Goal: Navigation & Orientation: Find specific page/section

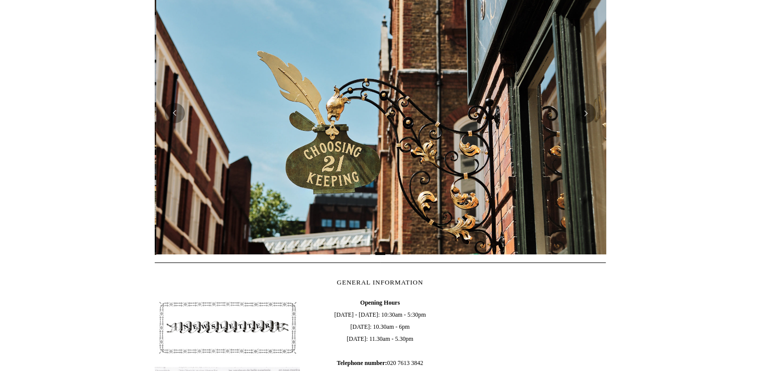
scroll to position [301, 0]
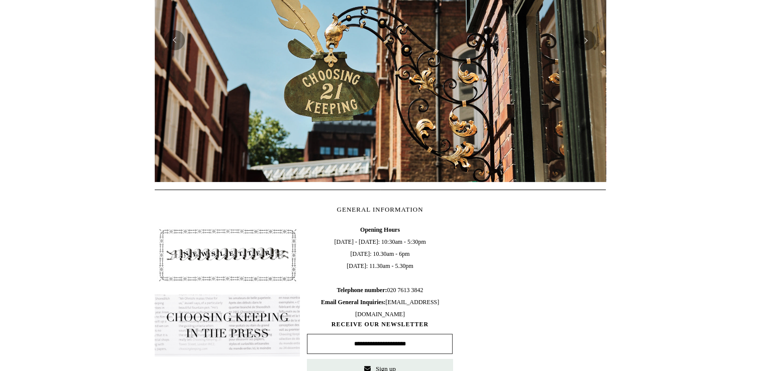
click at [86, 162] on html "Menu Choosing Keeping * Shipping Information Shopping Basket (0) * ⤺ + +" at bounding box center [380, 122] width 760 height 846
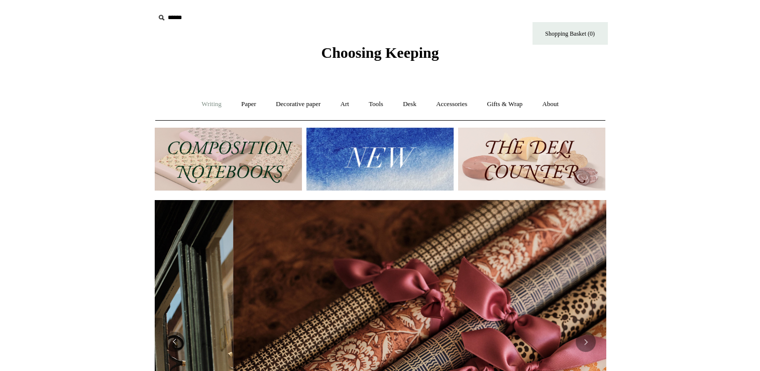
scroll to position [0, 902]
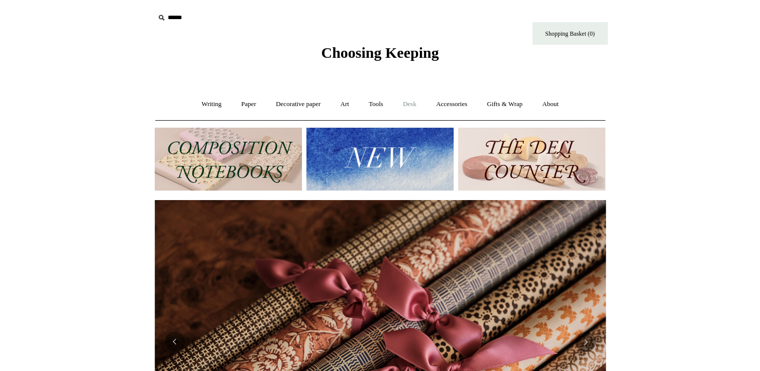
click at [405, 103] on link "Desk +" at bounding box center [410, 104] width 32 height 27
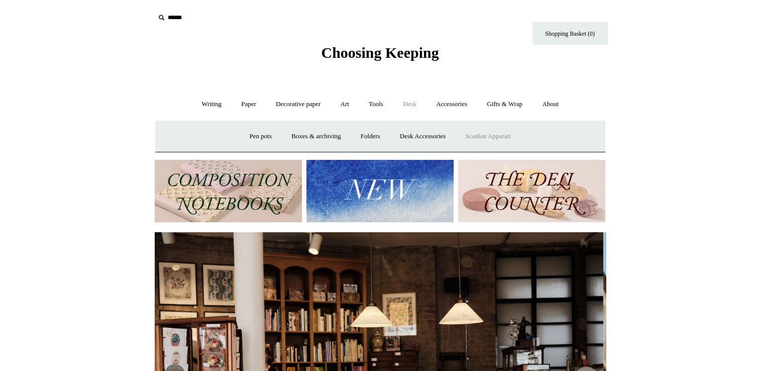
scroll to position [0, 0]
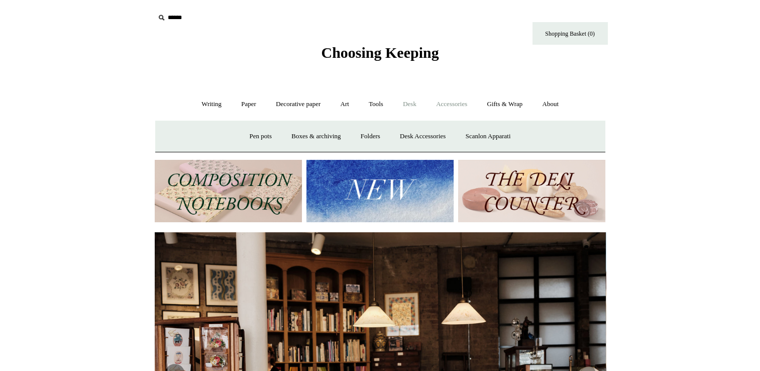
click at [458, 103] on link "Accessories +" at bounding box center [451, 104] width 49 height 27
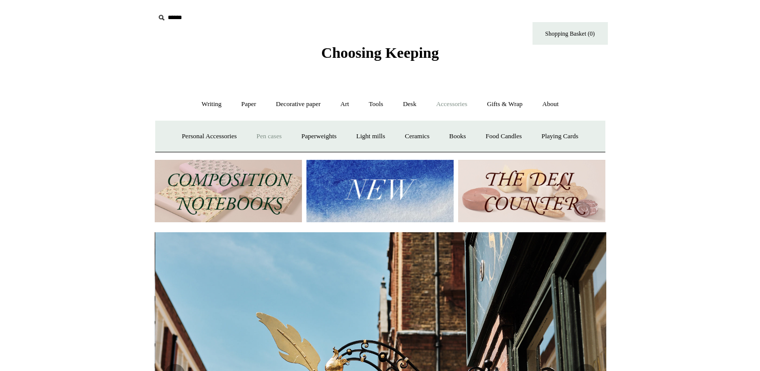
scroll to position [0, 451]
click at [208, 100] on link "Writing +" at bounding box center [211, 104] width 38 height 27
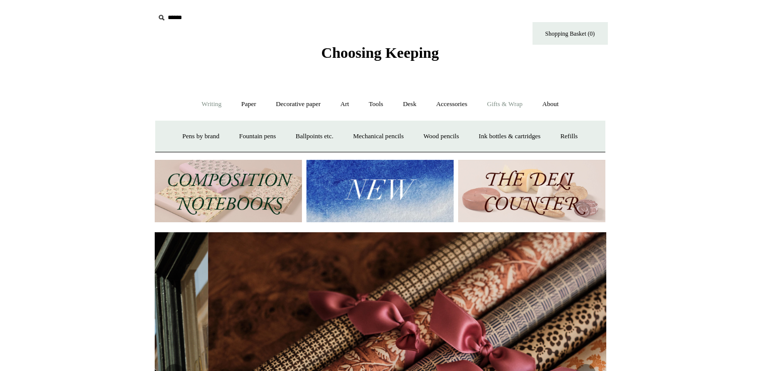
click at [524, 105] on link "Gifts & Wrap +" at bounding box center [505, 104] width 54 height 27
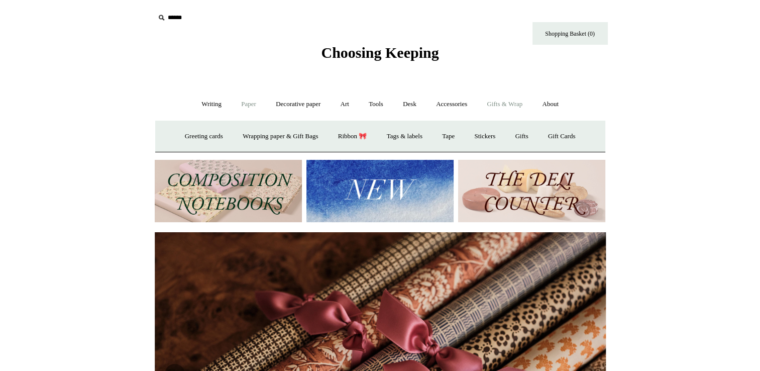
click at [245, 104] on link "Paper +" at bounding box center [248, 104] width 33 height 27
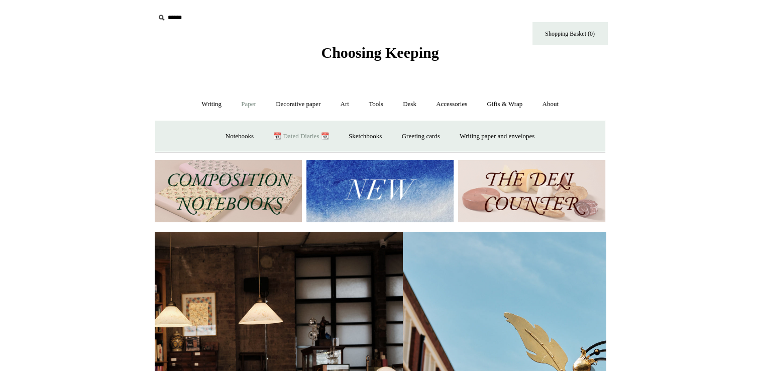
click at [297, 134] on link "📆 Dated Diaries 📆" at bounding box center [300, 136] width 73 height 27
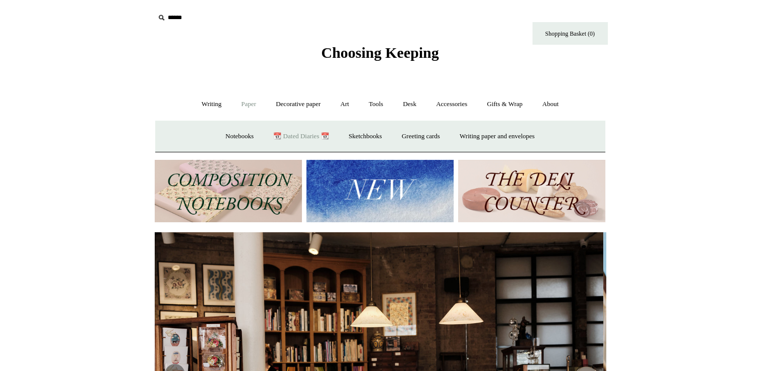
scroll to position [0, 0]
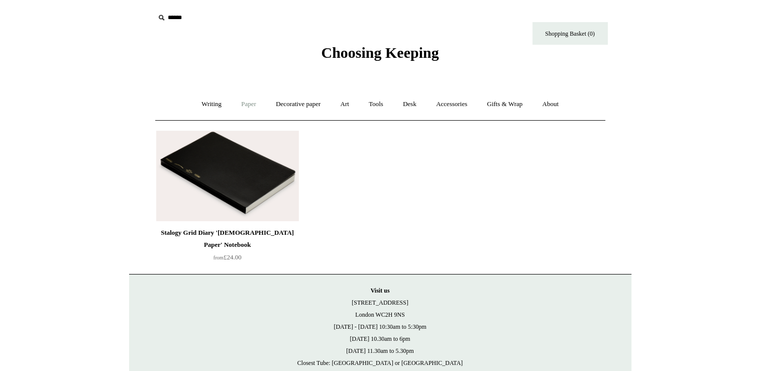
click at [247, 100] on link "Paper +" at bounding box center [248, 104] width 33 height 27
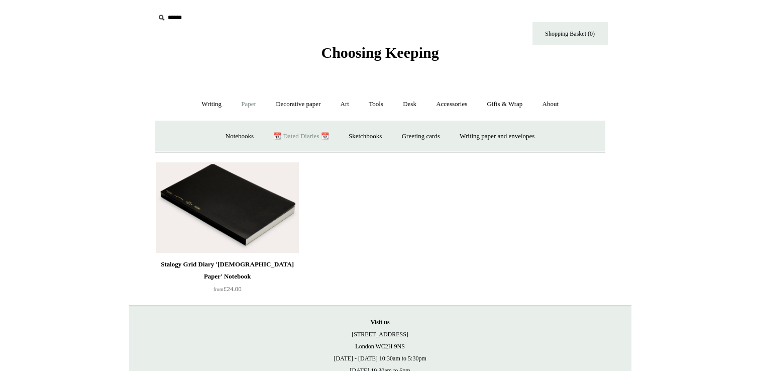
click at [646, 230] on html "Menu Choosing Keeping * Shipping Information Shopping Basket (0) * ⤺ + +" at bounding box center [380, 231] width 760 height 462
